Goal: Obtain resource: Download file/media

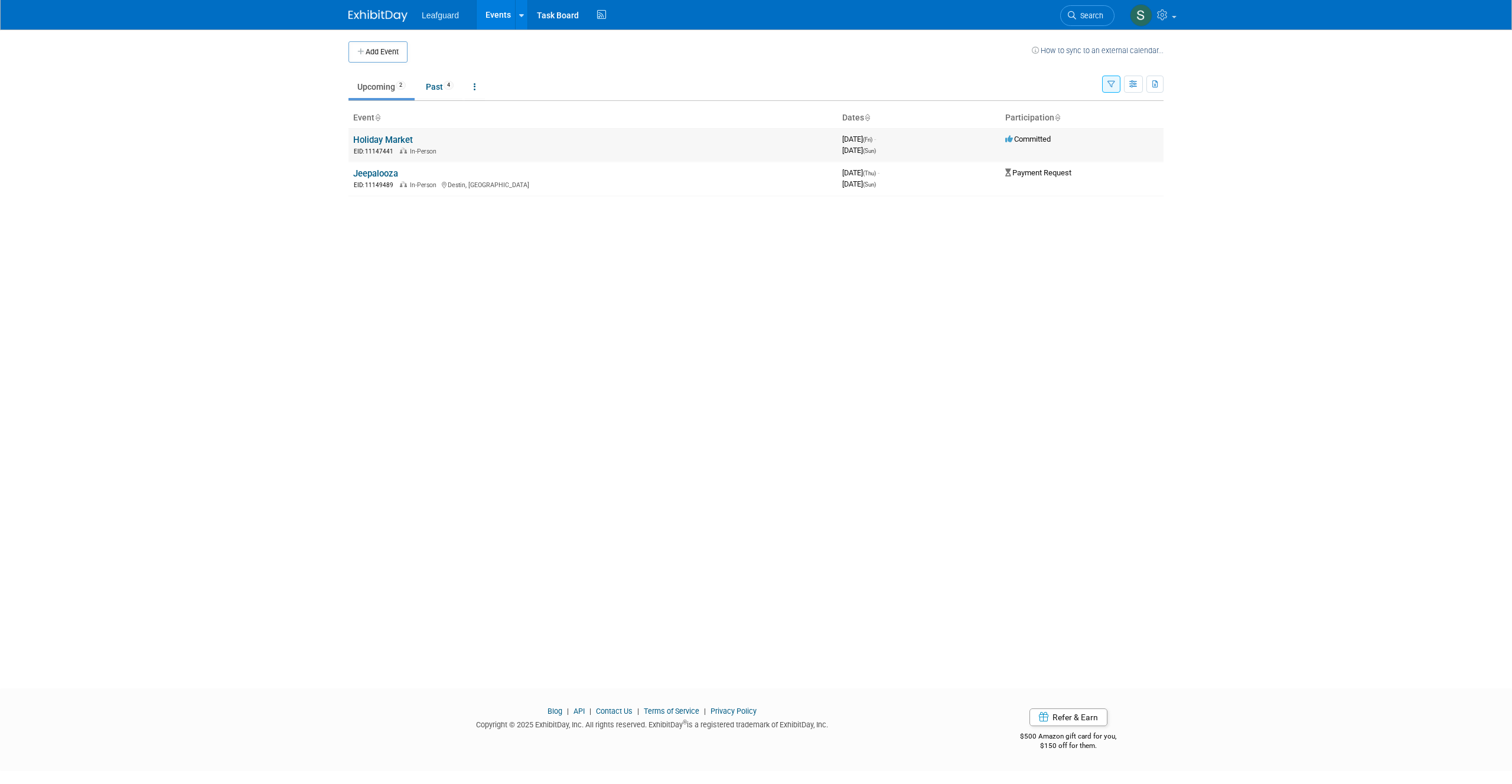
click at [388, 138] on link "Holiday Market" at bounding box center [383, 139] width 60 height 10
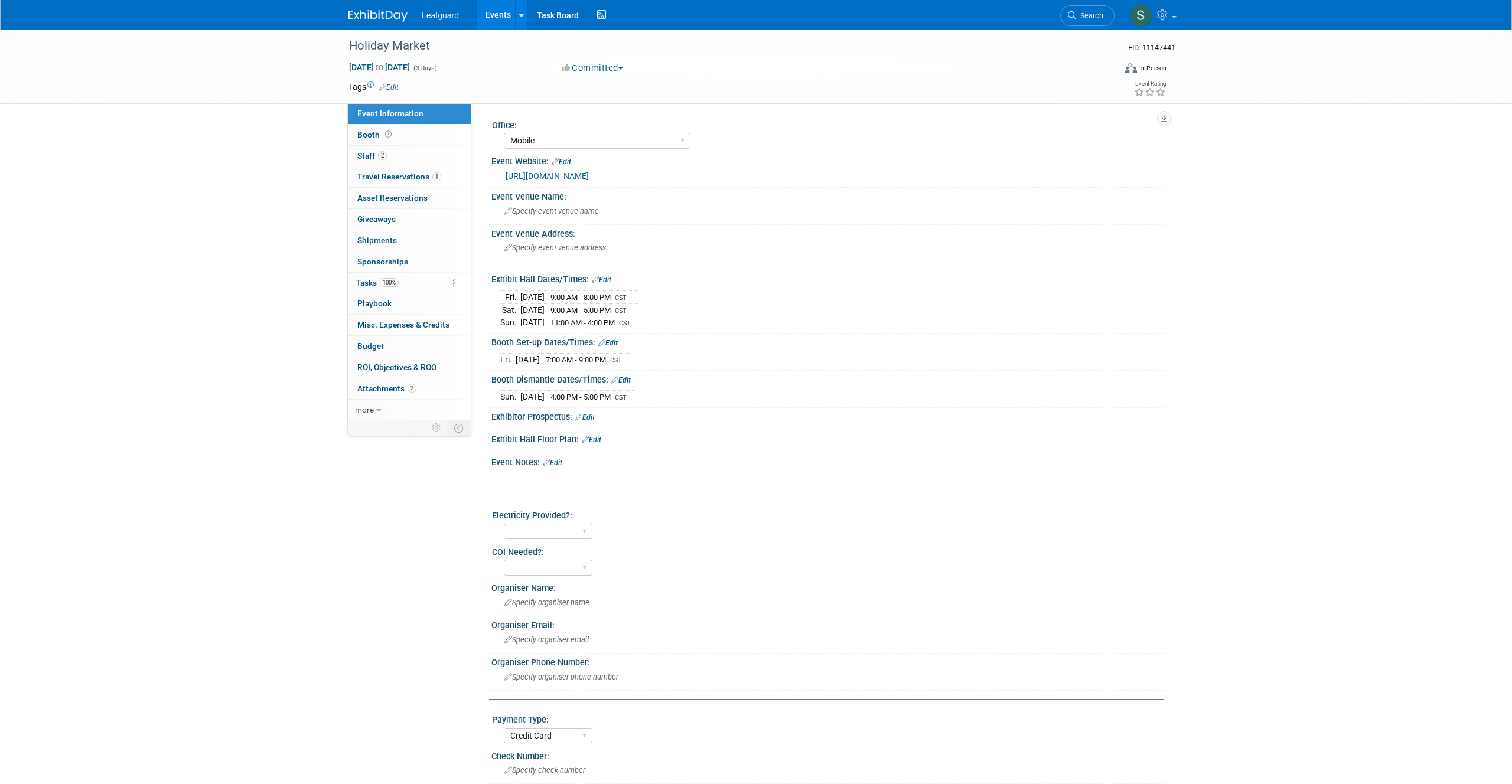
select select "Mobile"
select select "Credit Card"
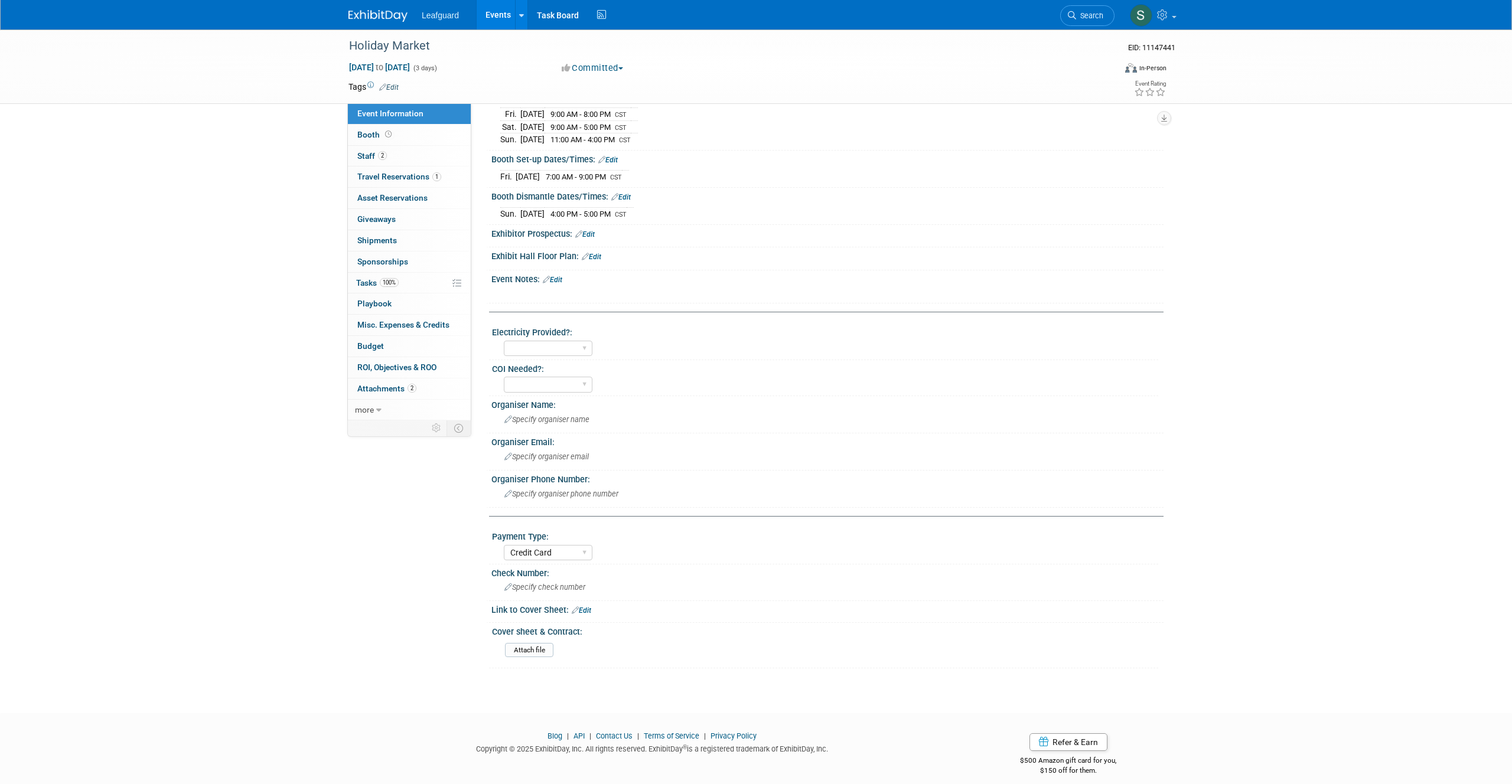
scroll to position [195, 0]
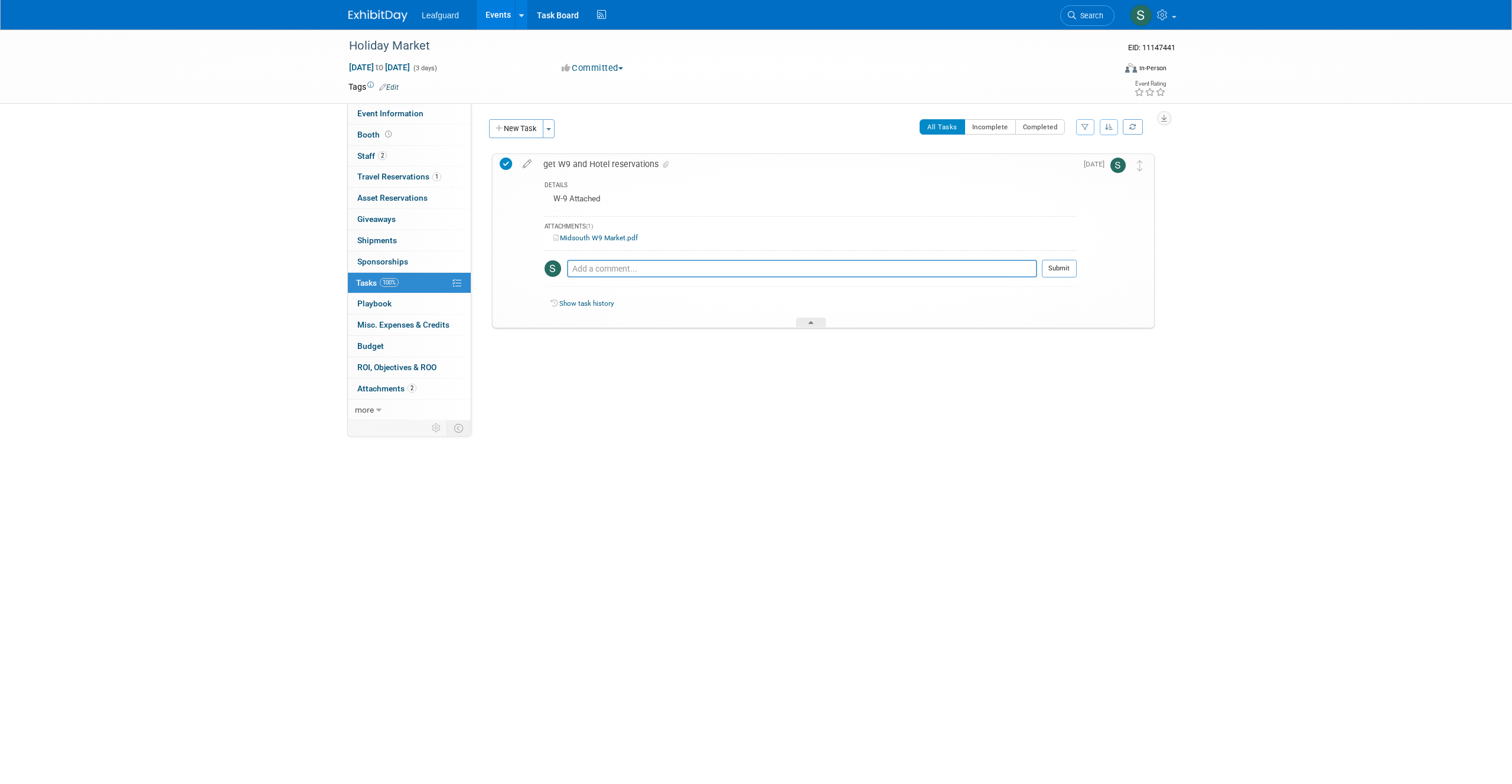
click at [617, 240] on link "Midsouth W9 Market.pdf" at bounding box center [595, 238] width 84 height 8
